Goal: Information Seeking & Learning: Understand process/instructions

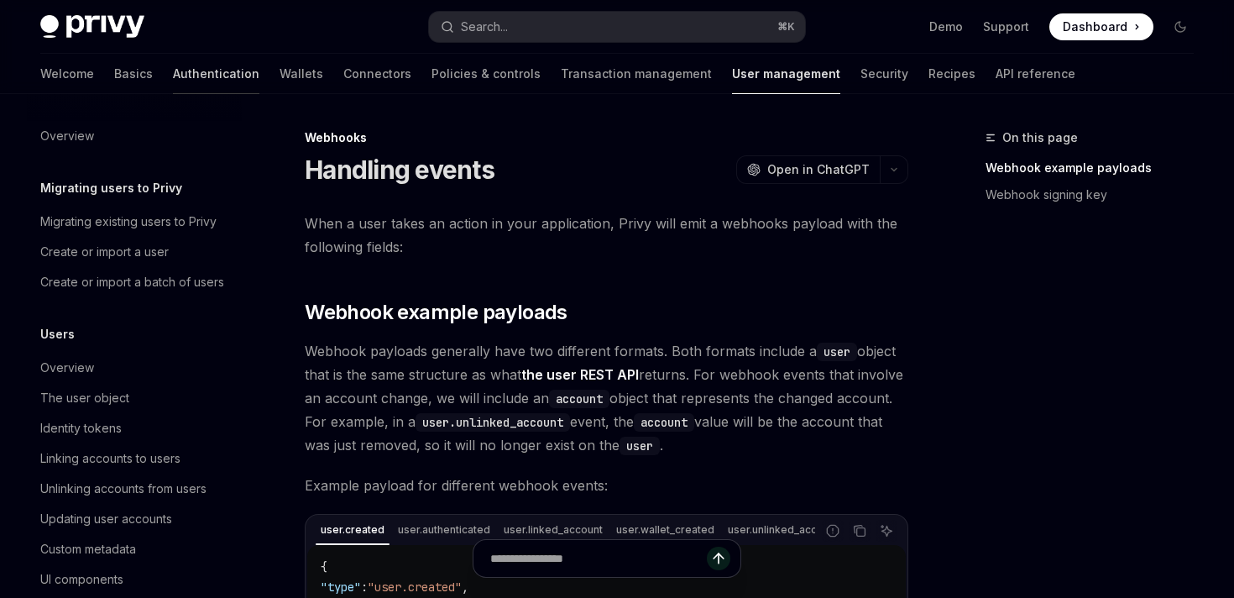
click at [173, 77] on link "Authentication" at bounding box center [216, 74] width 86 height 40
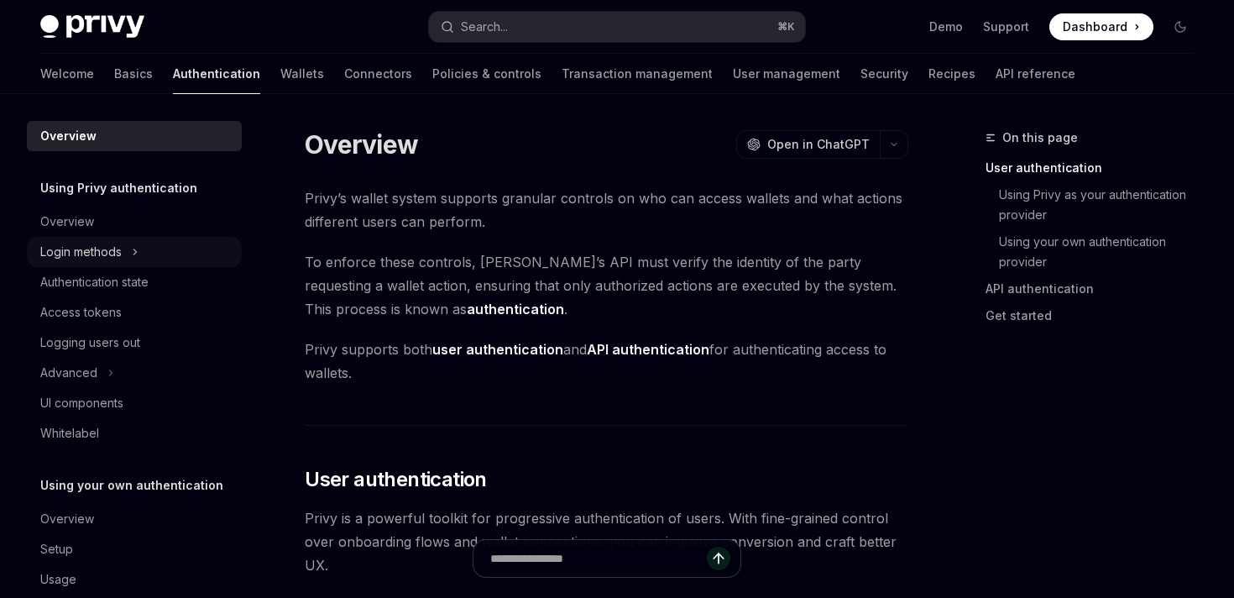
click at [103, 253] on div "Login methods" at bounding box center [80, 252] width 81 height 20
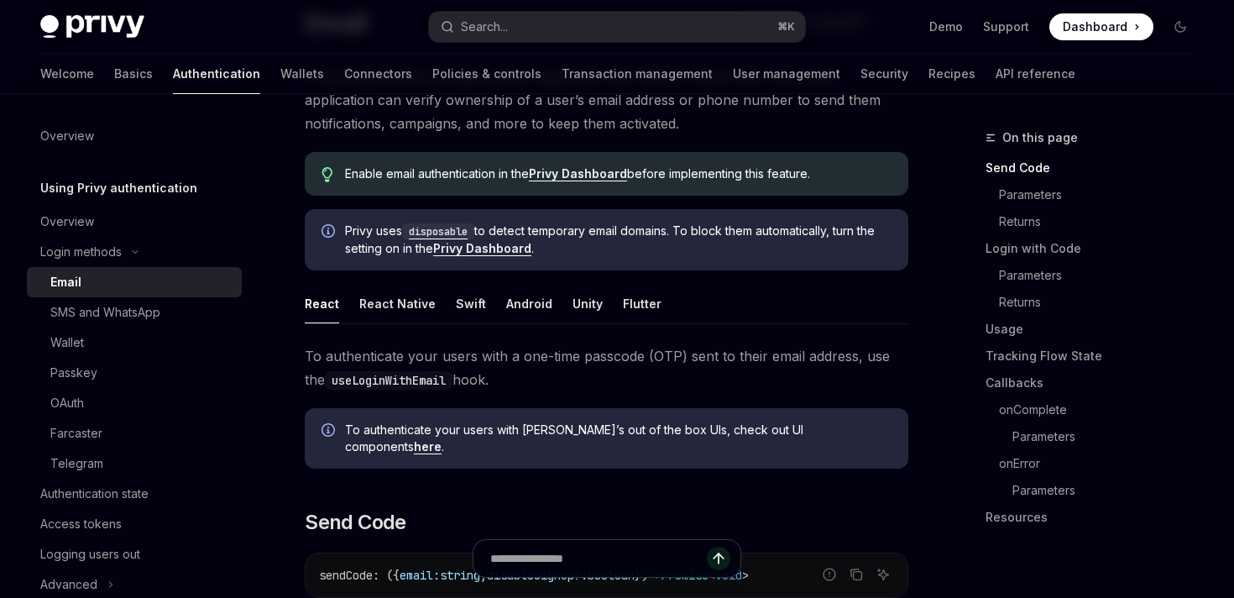
scroll to position [163, 0]
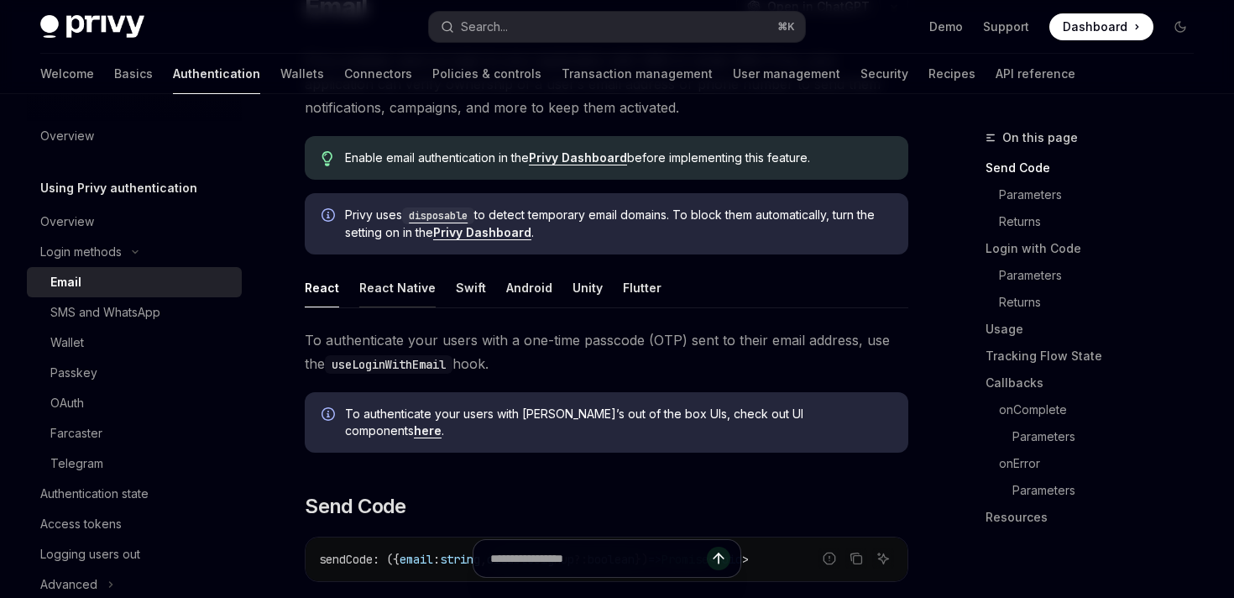
click at [390, 291] on div "React Native" at bounding box center [397, 287] width 76 height 39
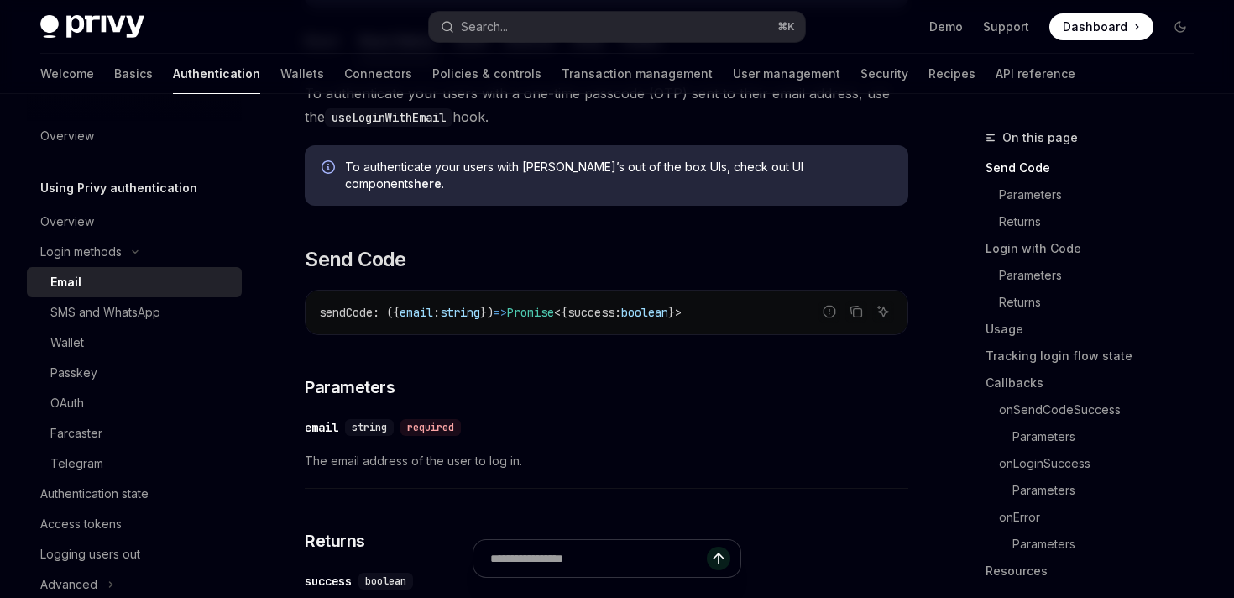
scroll to position [412, 0]
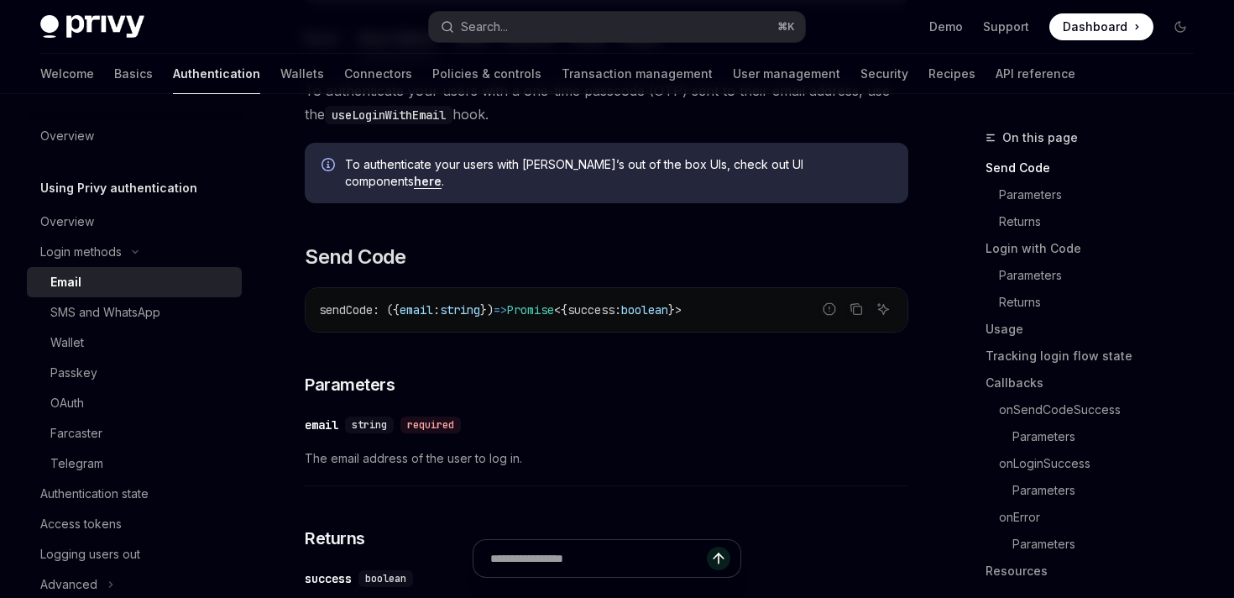
click at [441, 174] on link "here" at bounding box center [428, 181] width 28 height 15
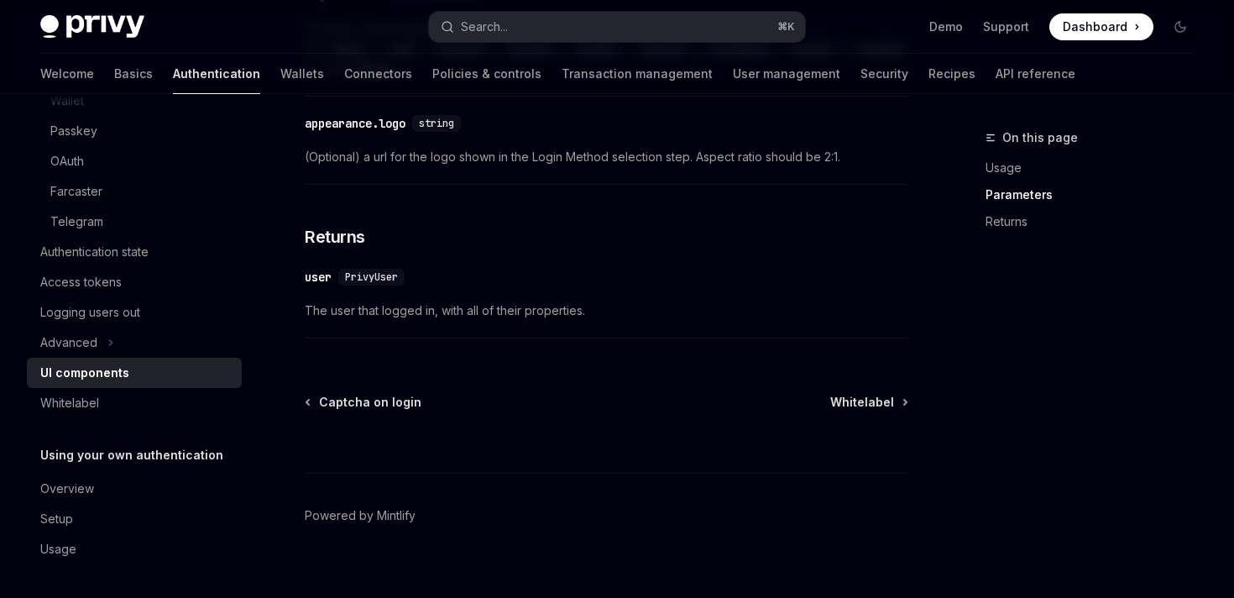
scroll to position [1835, 0]
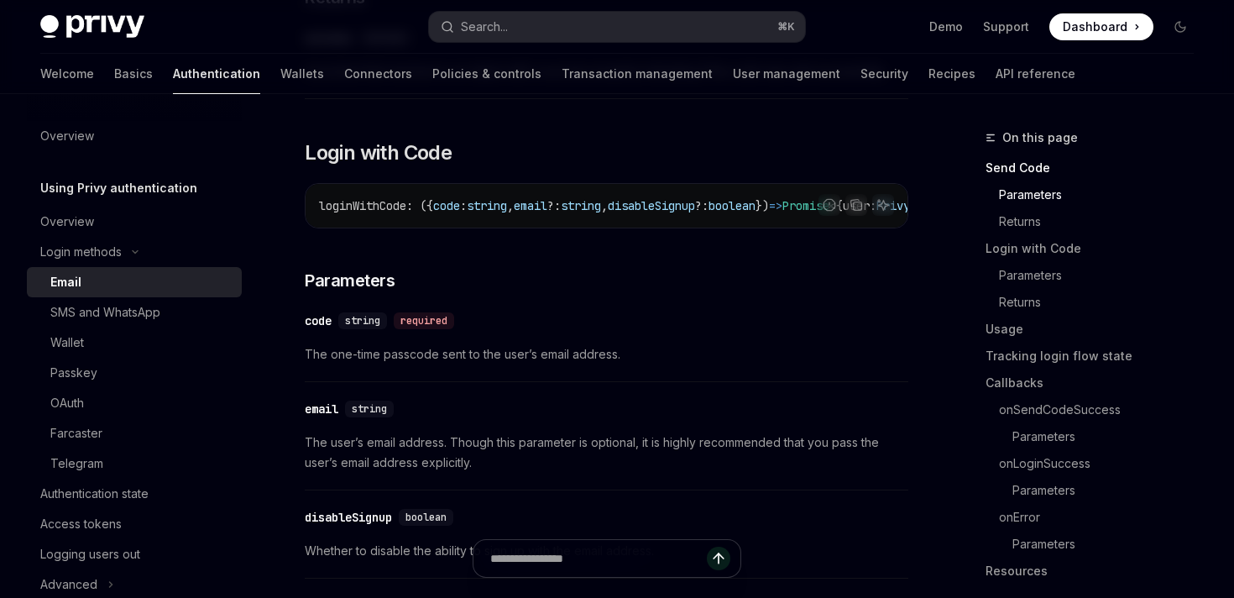
scroll to position [1054, 0]
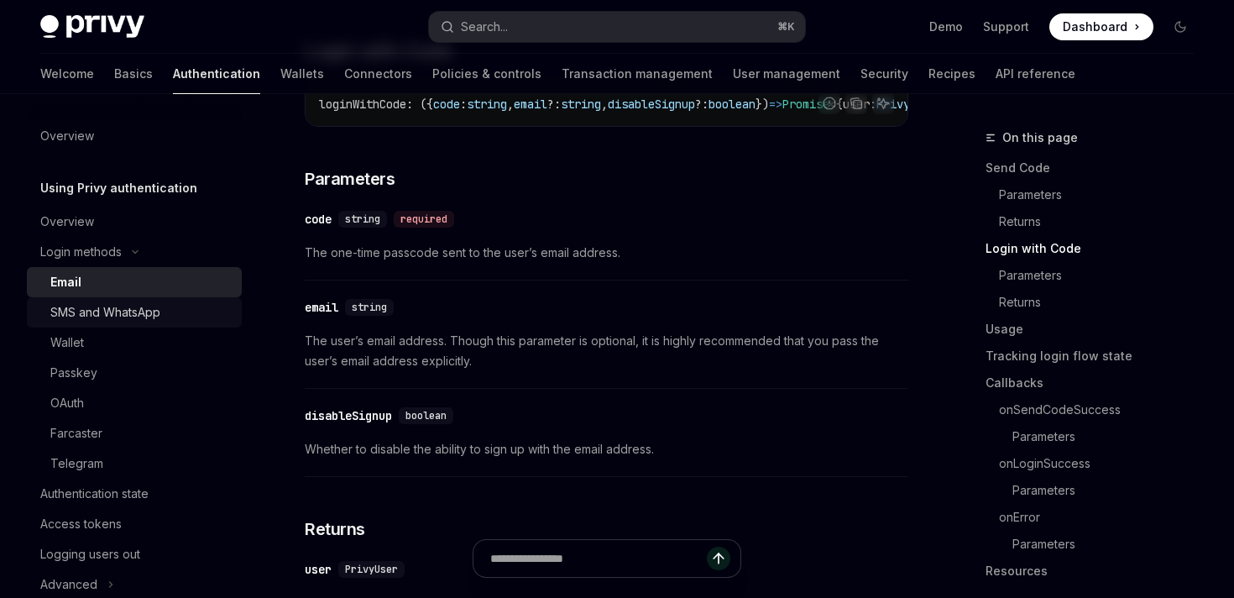
click at [155, 308] on div "SMS and WhatsApp" at bounding box center [105, 312] width 110 height 20
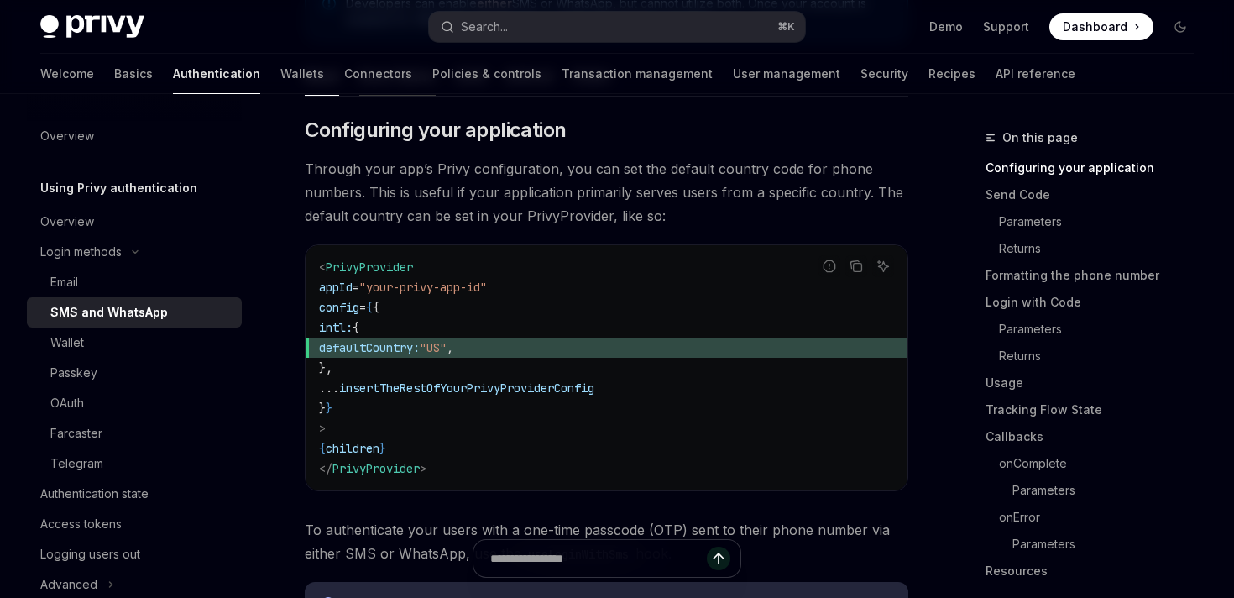
scroll to position [299, 0]
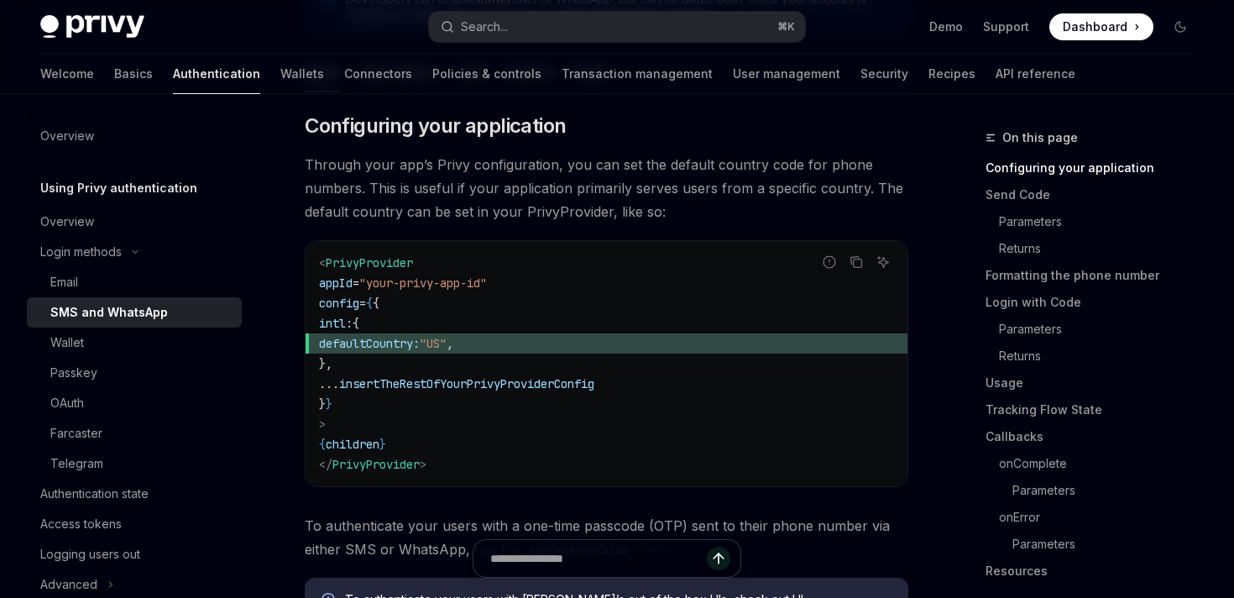
click at [462, 373] on code "< PrivyProvider appId = "your-privy-app-id" config = { { intl: { defaultCountry…" at bounding box center [606, 364] width 575 height 222
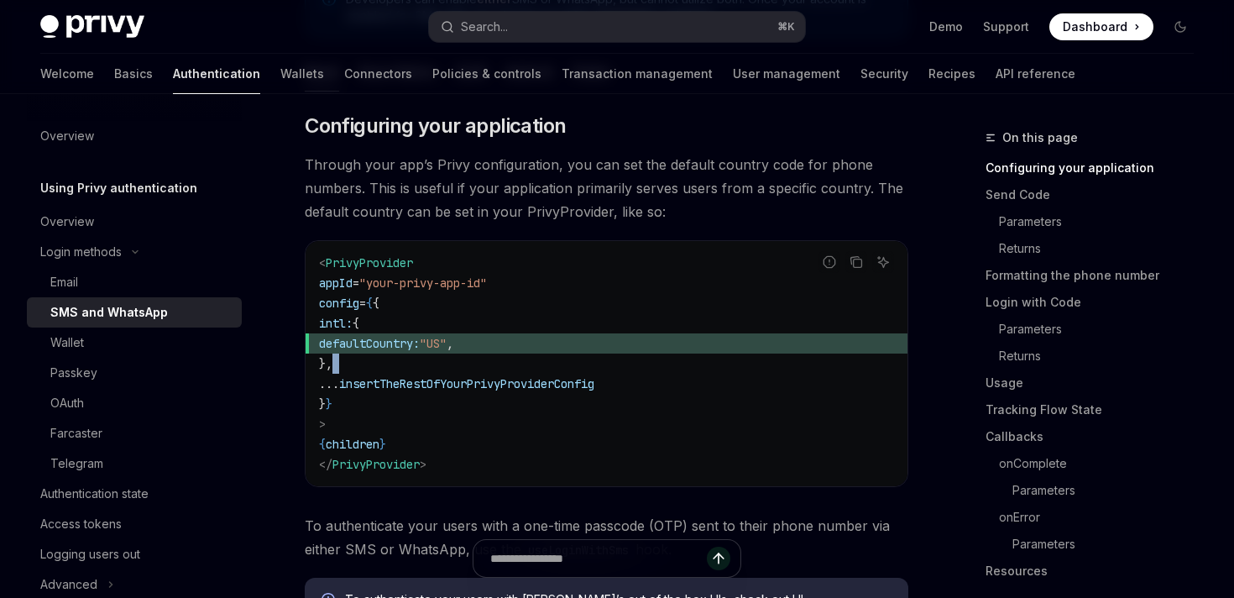
click at [462, 373] on code "< PrivyProvider appId = "your-privy-app-id" config = { { intl: { defaultCountry…" at bounding box center [606, 364] width 575 height 222
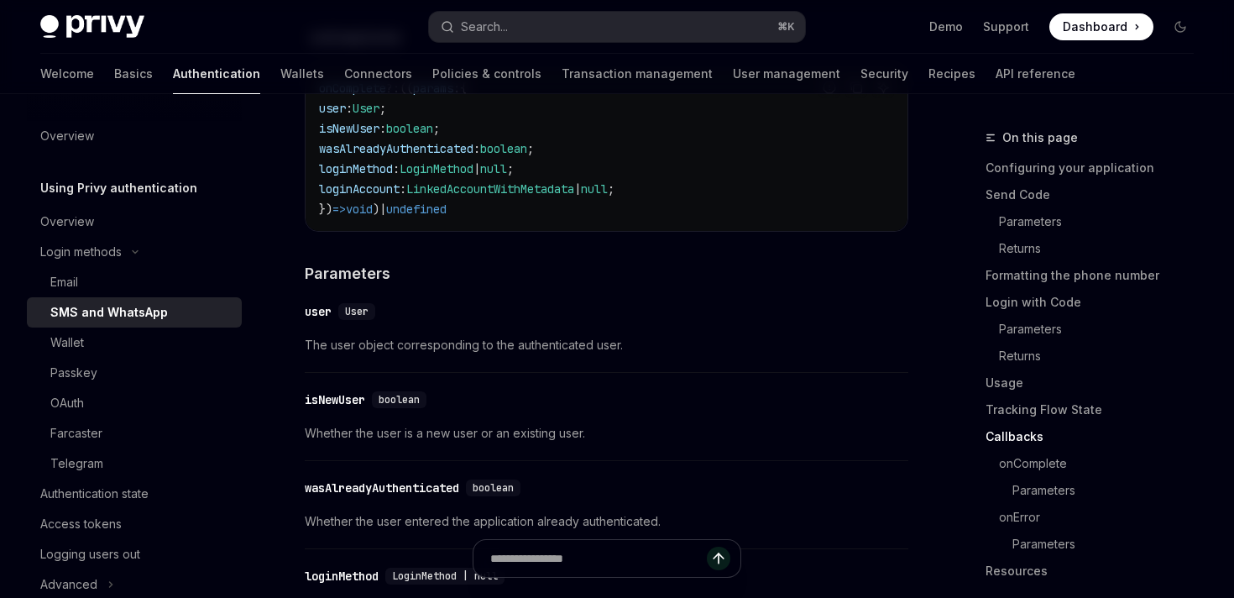
scroll to position [3172, 0]
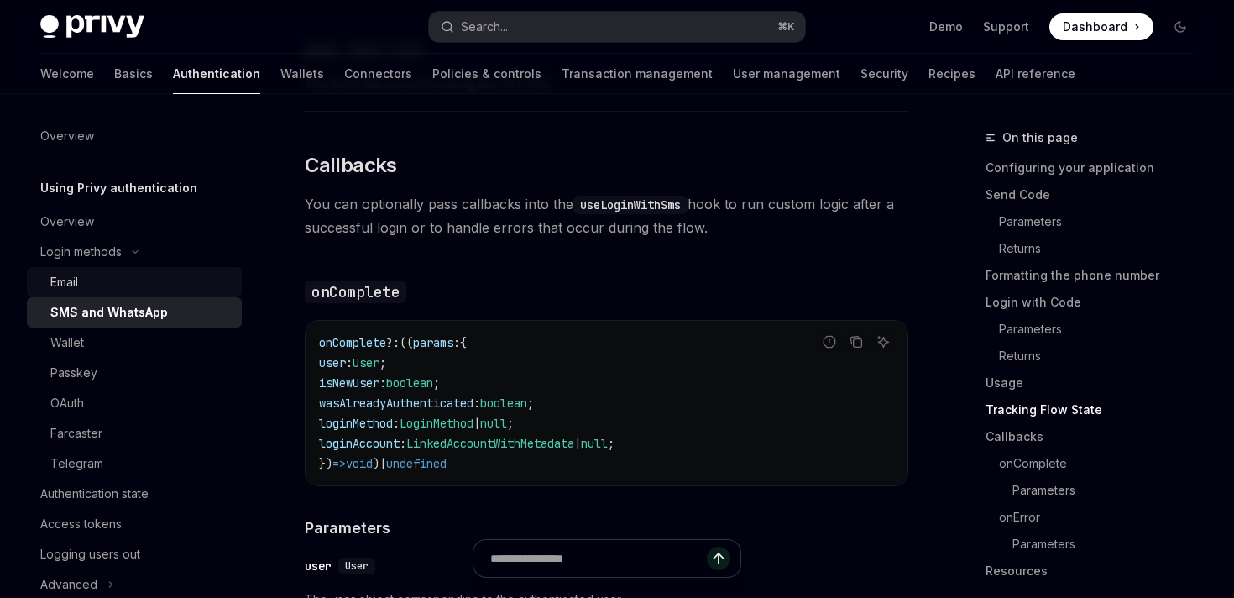
click at [117, 290] on div "Email" at bounding box center [140, 282] width 181 height 20
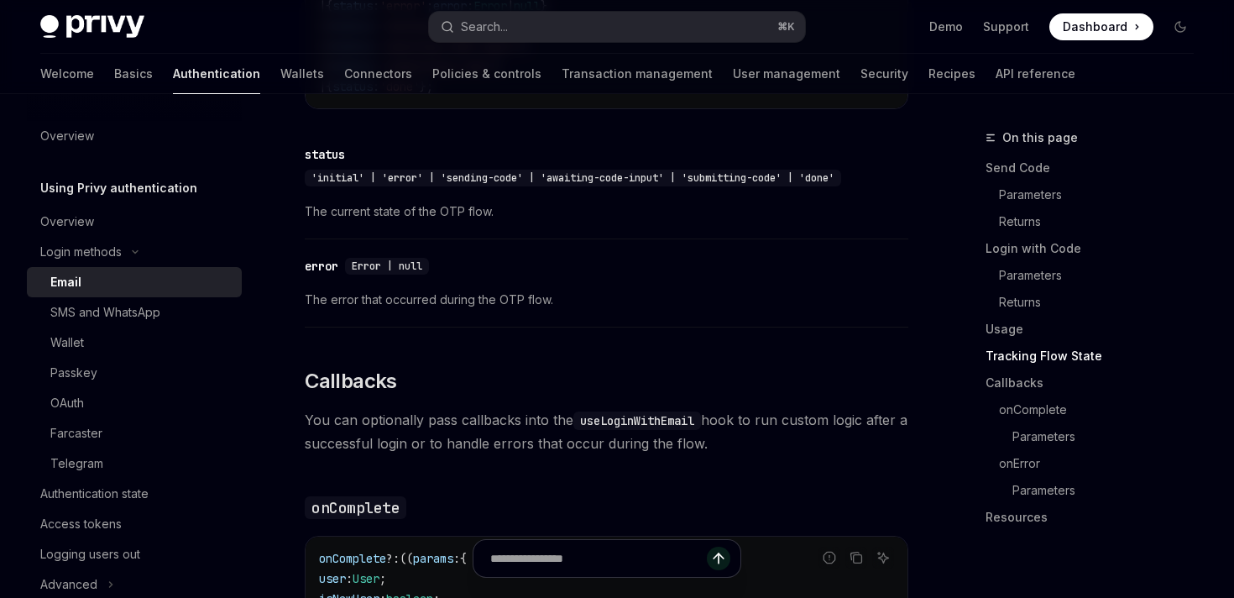
scroll to position [2206, 0]
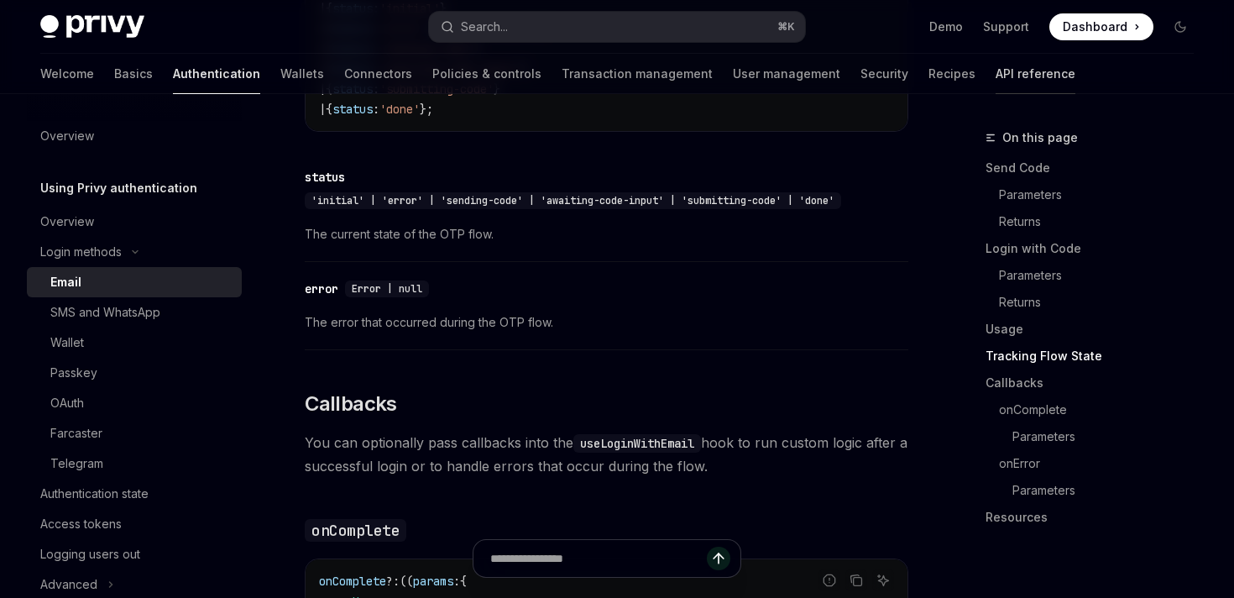
click at [995, 79] on link "API reference" at bounding box center [1035, 74] width 80 height 40
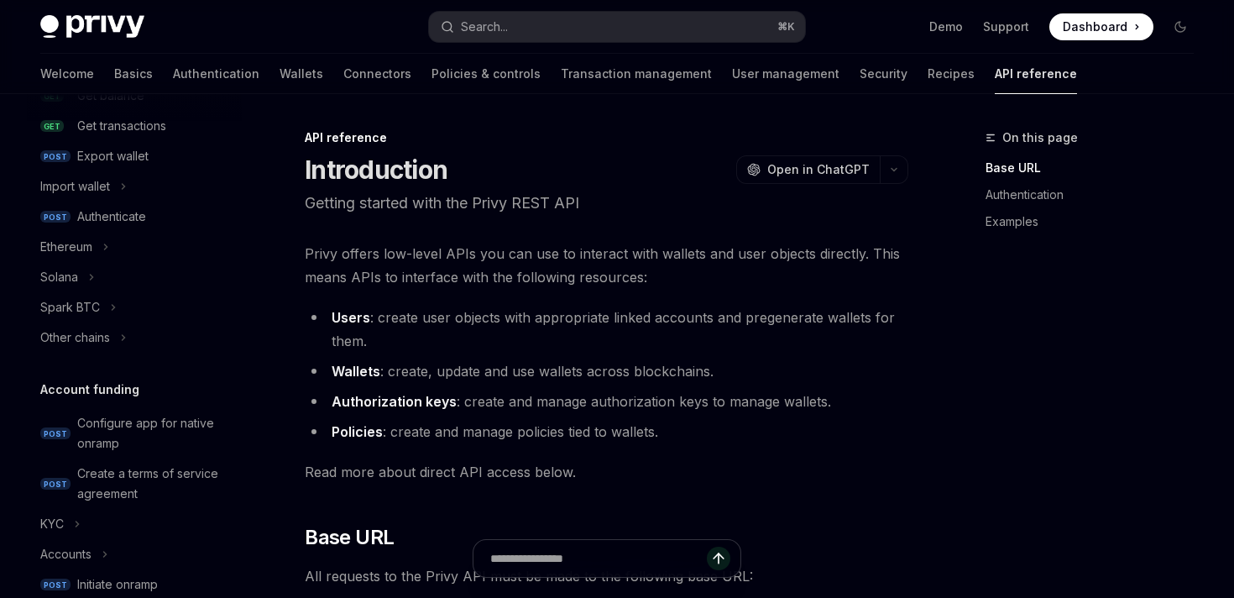
scroll to position [323, 0]
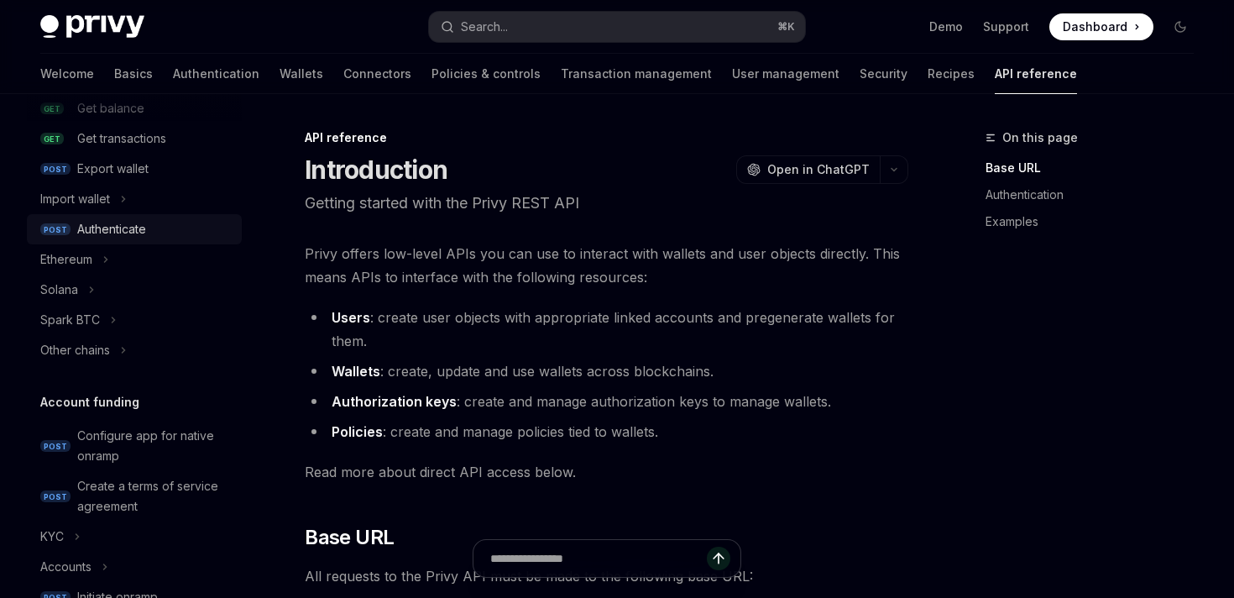
click at [107, 233] on div "Authenticate" at bounding box center [111, 229] width 69 height 20
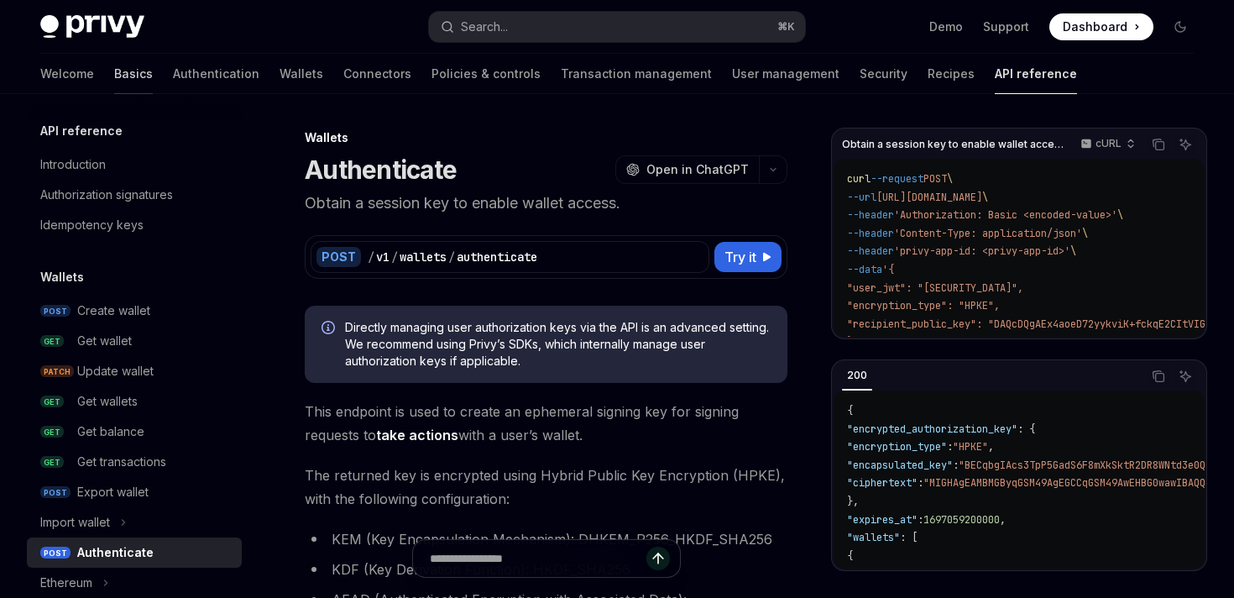
click at [114, 75] on link "Basics" at bounding box center [133, 74] width 39 height 40
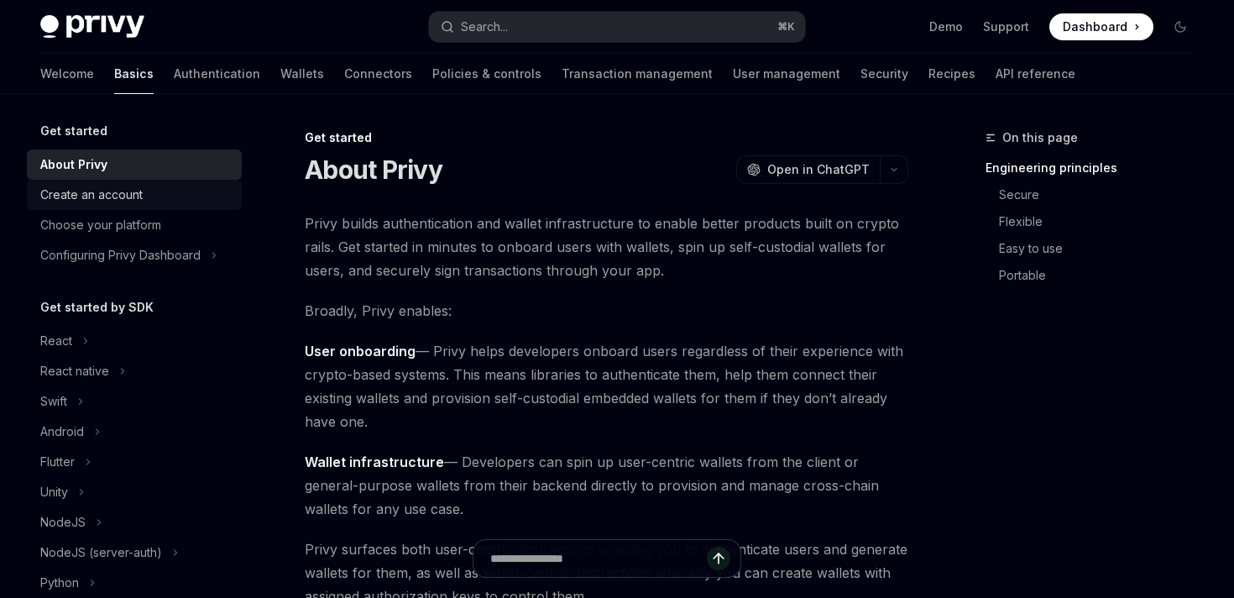
click at [109, 200] on div "Create an account" at bounding box center [91, 195] width 102 height 20
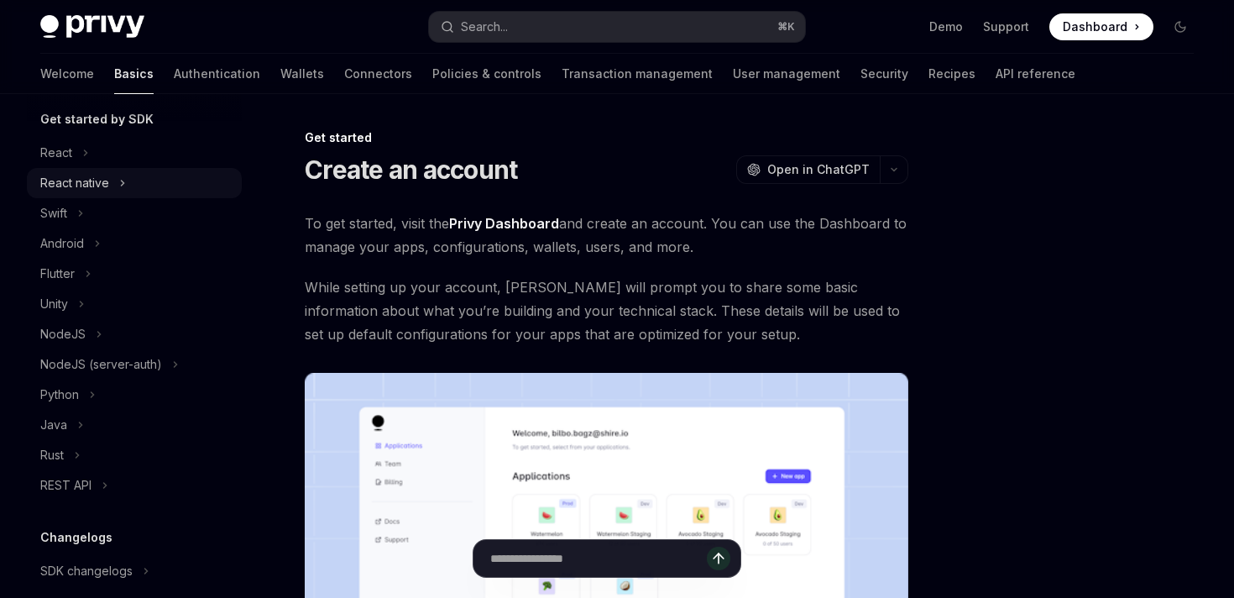
scroll to position [202, 0]
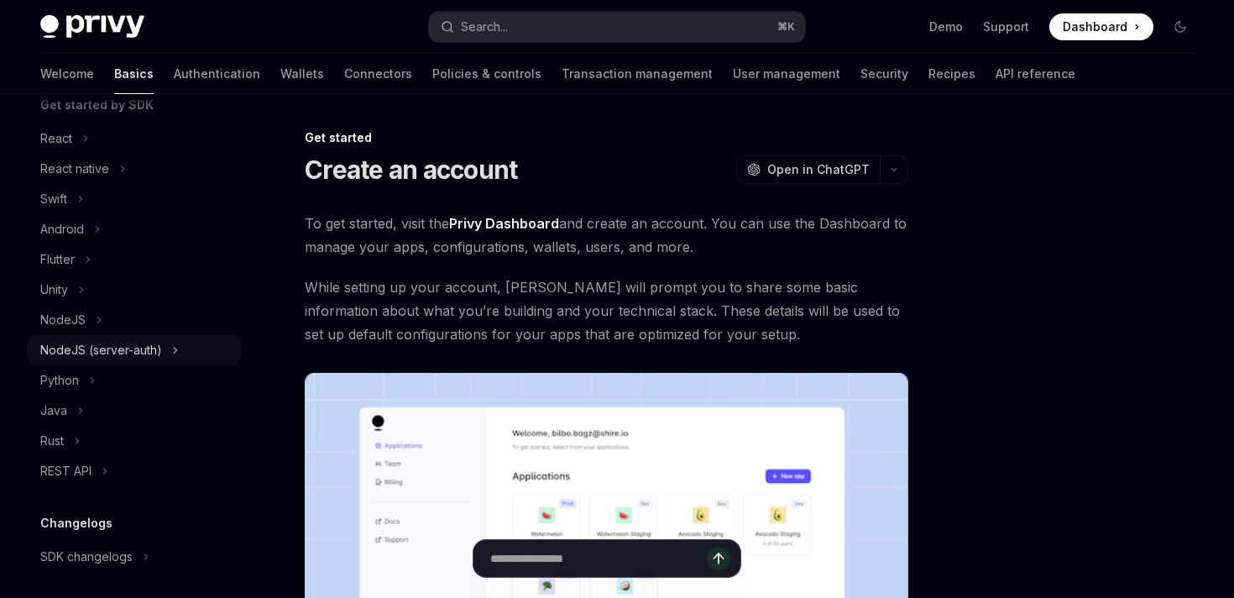
click at [99, 358] on div "NodeJS (server-auth)" at bounding box center [101, 350] width 122 height 20
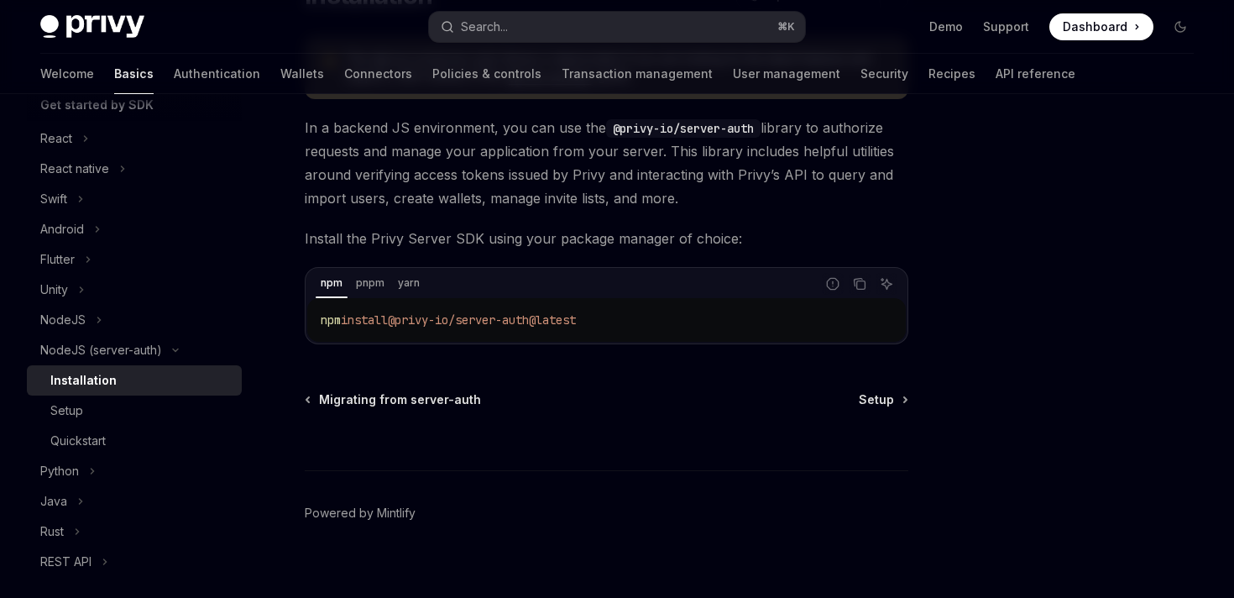
scroll to position [177, 0]
click at [884, 393] on span "Setup" at bounding box center [876, 397] width 35 height 17
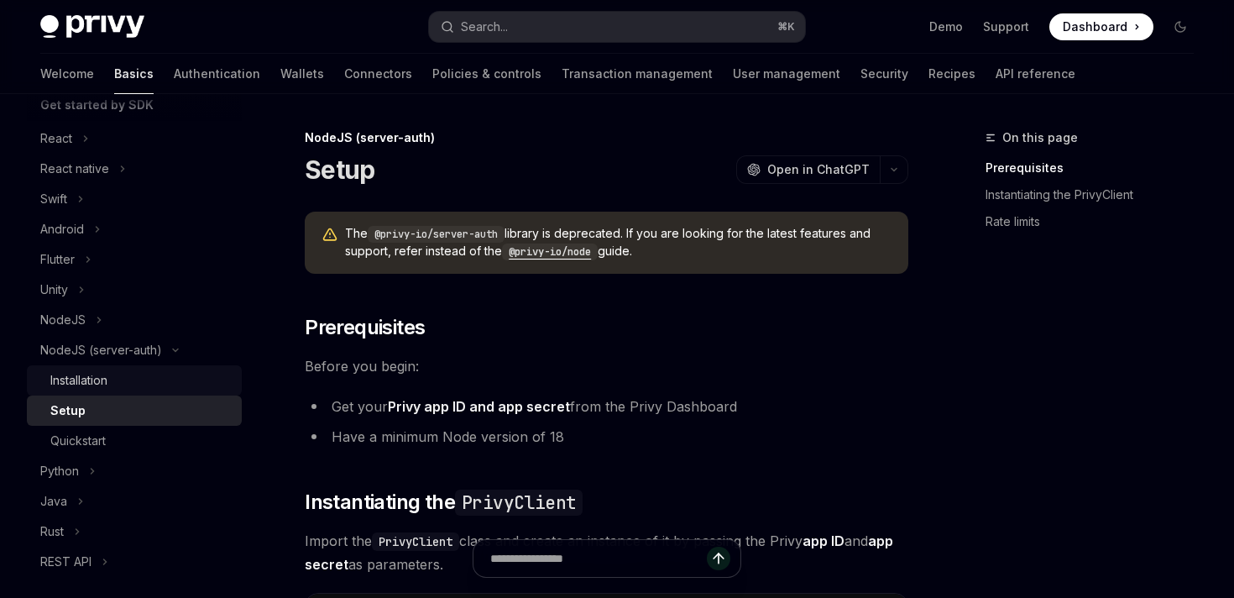
click at [86, 385] on div "Installation" at bounding box center [78, 380] width 57 height 20
type textarea "*"
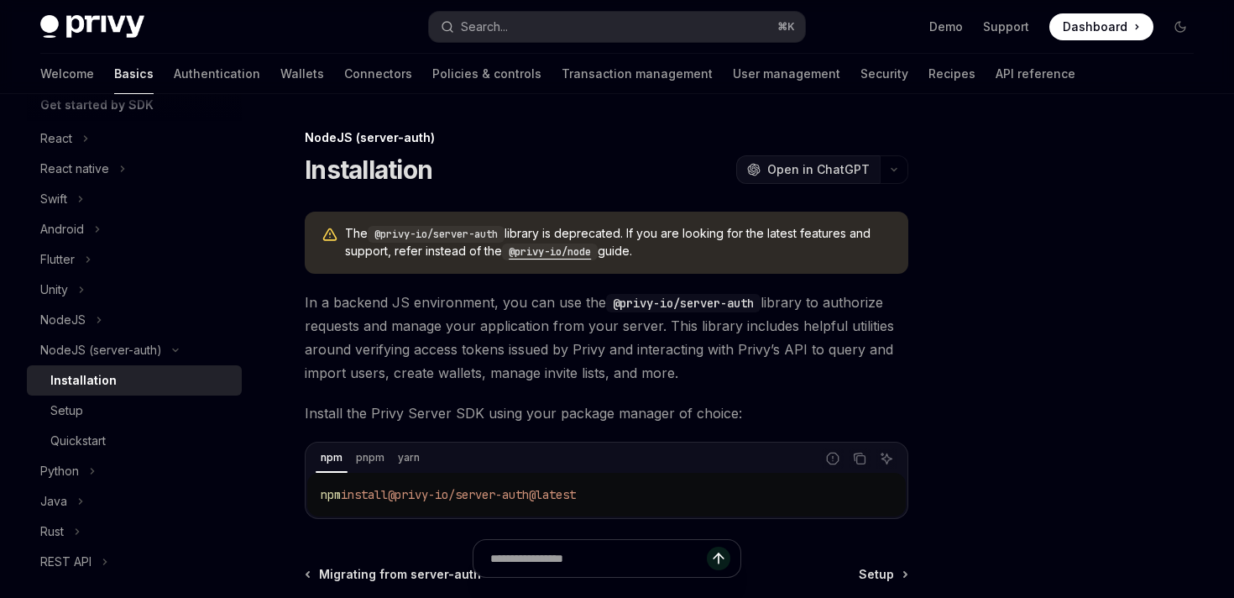
click at [806, 177] on span "Open in ChatGPT" at bounding box center [818, 169] width 102 height 17
click at [891, 175] on button "button" at bounding box center [894, 169] width 29 height 29
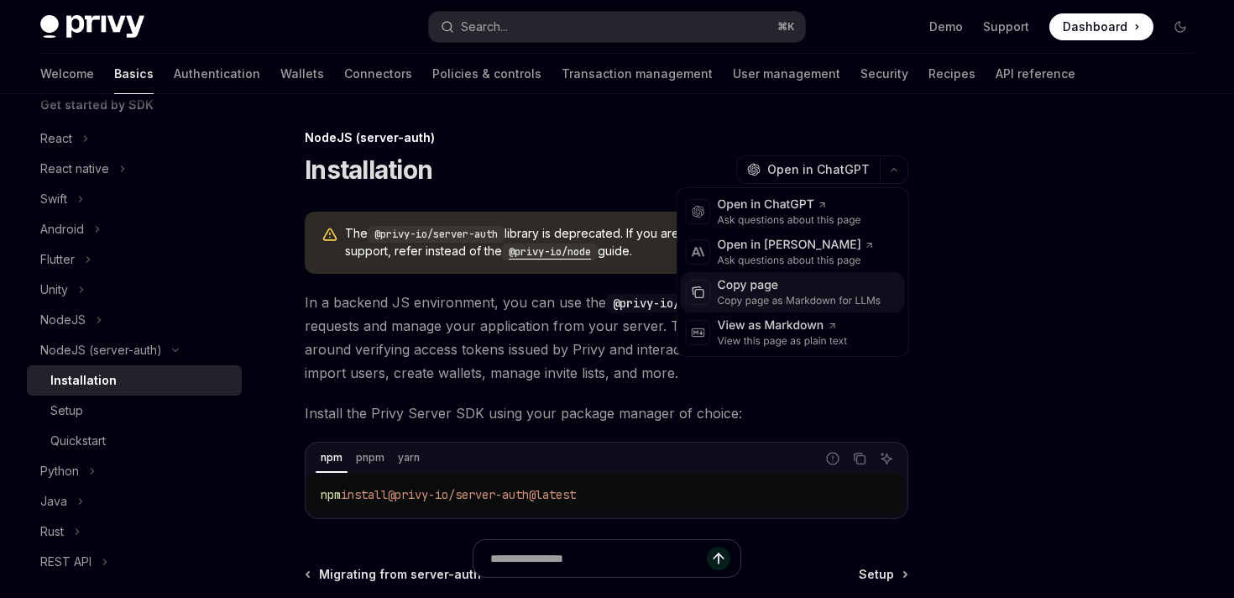
click at [755, 304] on div "Copy page as Markdown for LLMs" at bounding box center [800, 300] width 164 height 13
